Goal: Transaction & Acquisition: Obtain resource

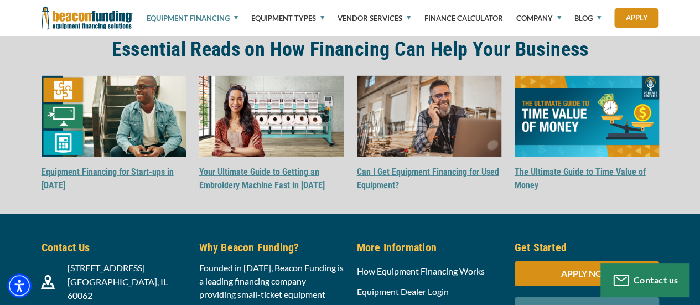
scroll to position [1896, 0]
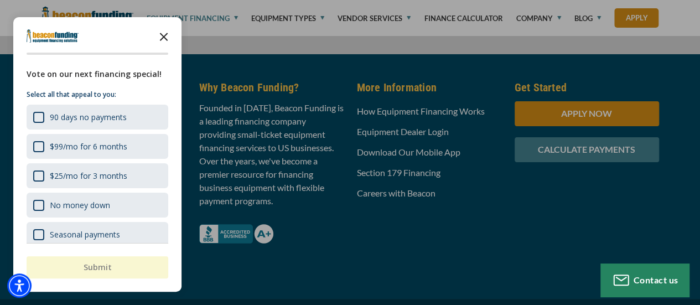
click at [160, 35] on icon "Close the survey" at bounding box center [164, 36] width 22 height 22
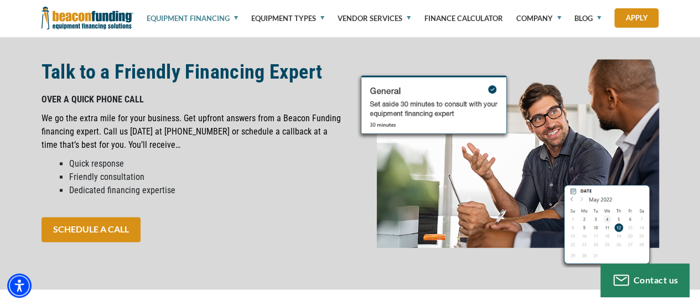
scroll to position [694, 0]
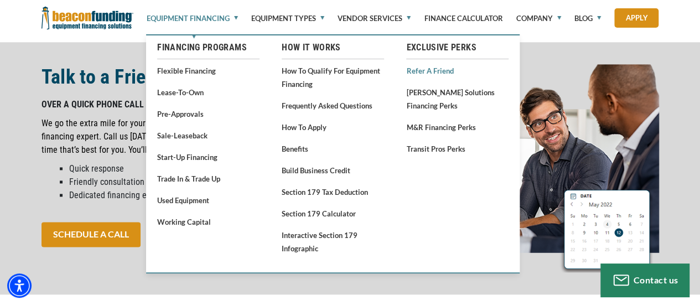
click at [433, 72] on link "Refer a Friend" at bounding box center [457, 71] width 102 height 14
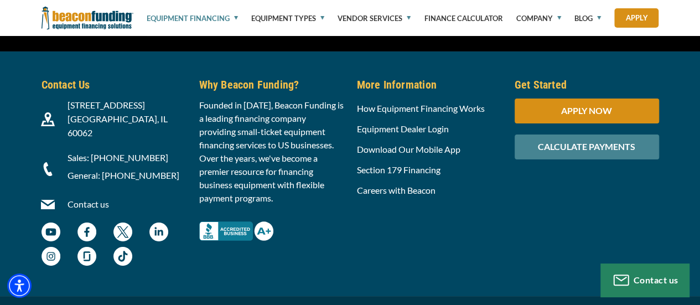
scroll to position [1944, 0]
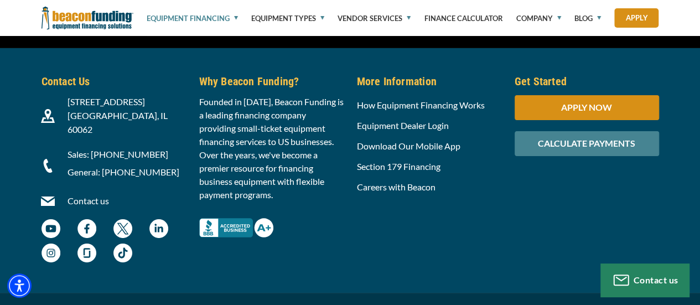
drag, startPoint x: 0, startPoint y: 0, endPoint x: 232, endPoint y: 172, distance: 289.1
click at [232, 172] on p "Founded in [DATE], Beacon Funding is a leading financing company providing smal…" at bounding box center [271, 148] width 144 height 106
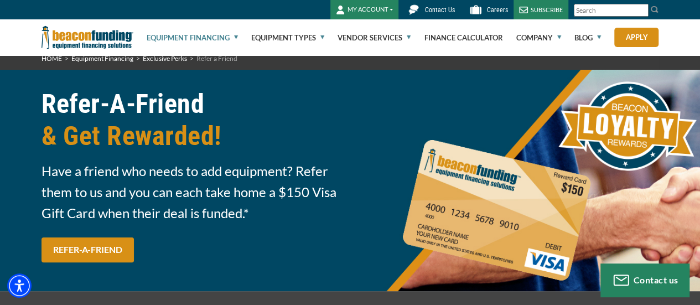
scroll to position [0, 0]
